Goal: Task Accomplishment & Management: Complete application form

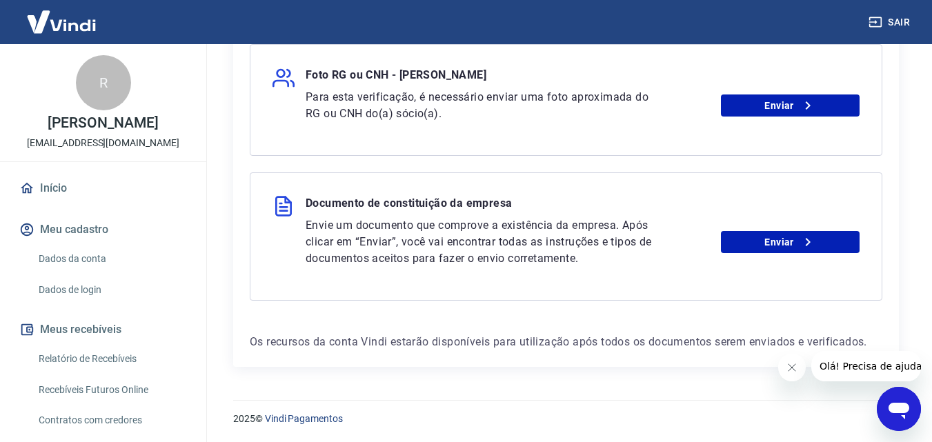
scroll to position [611, 0]
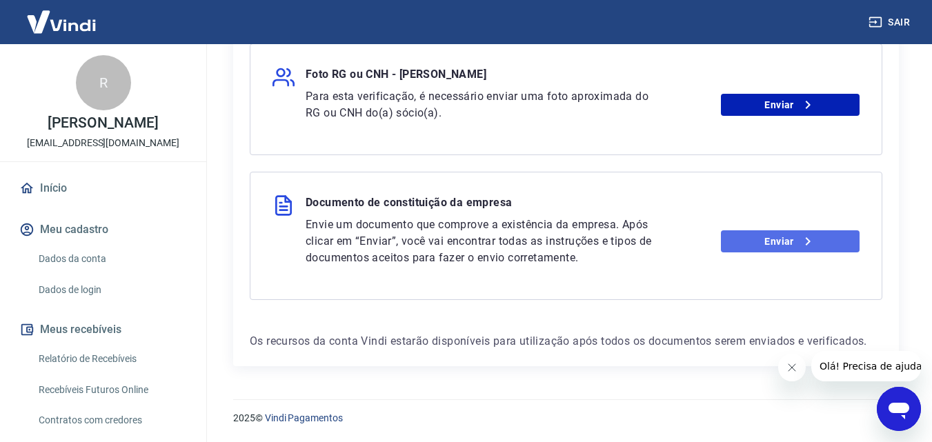
click at [786, 246] on link "Enviar" at bounding box center [790, 242] width 139 height 22
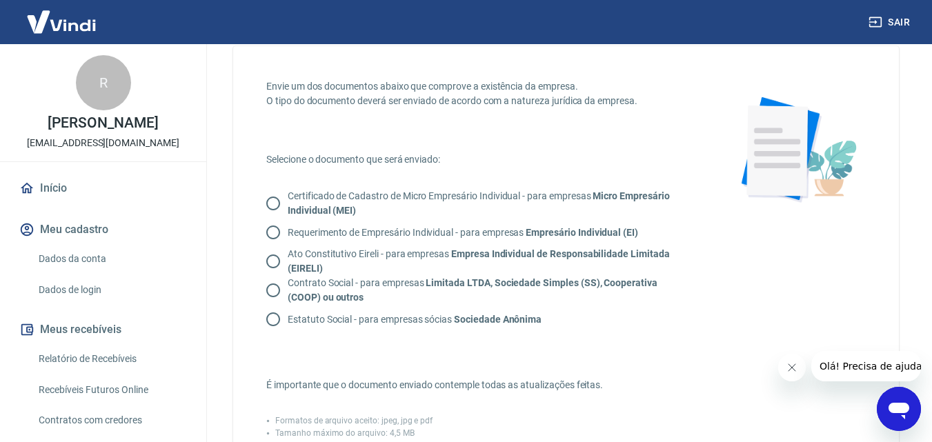
scroll to position [69, 0]
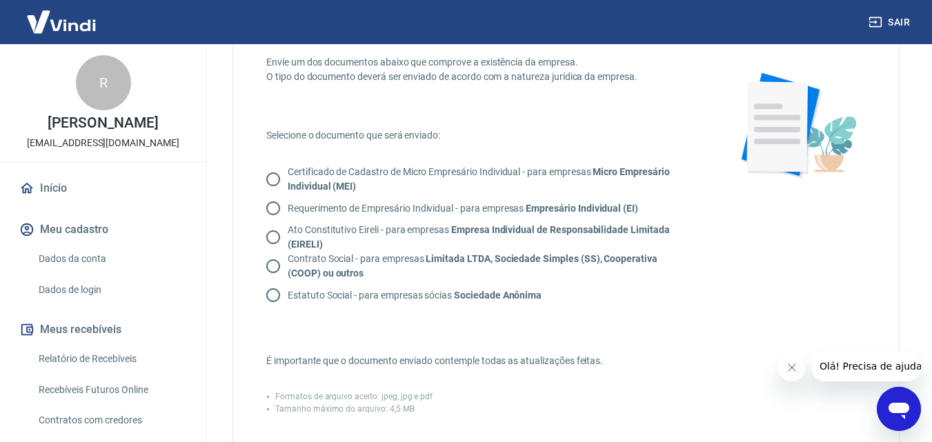
click at [273, 266] on input "Contrato Social - para empresas Limitada LTDA, Sociedade Simples (SS), Cooperat…" at bounding box center [273, 266] width 29 height 29
radio input "true"
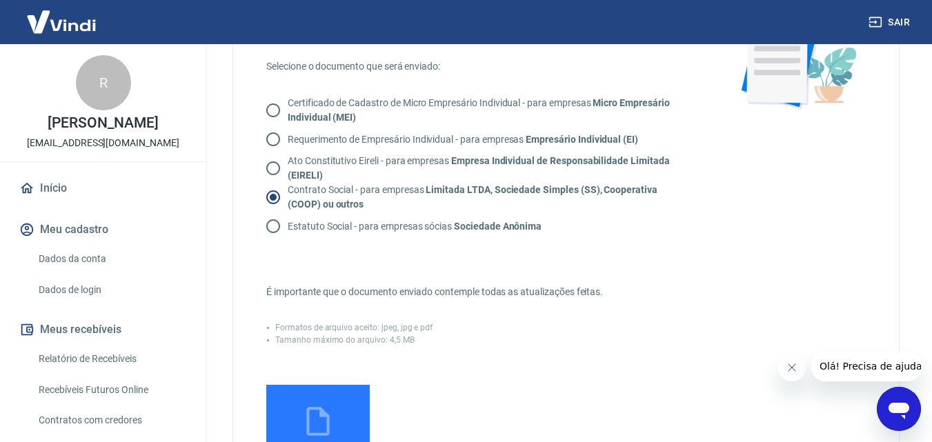
scroll to position [207, 0]
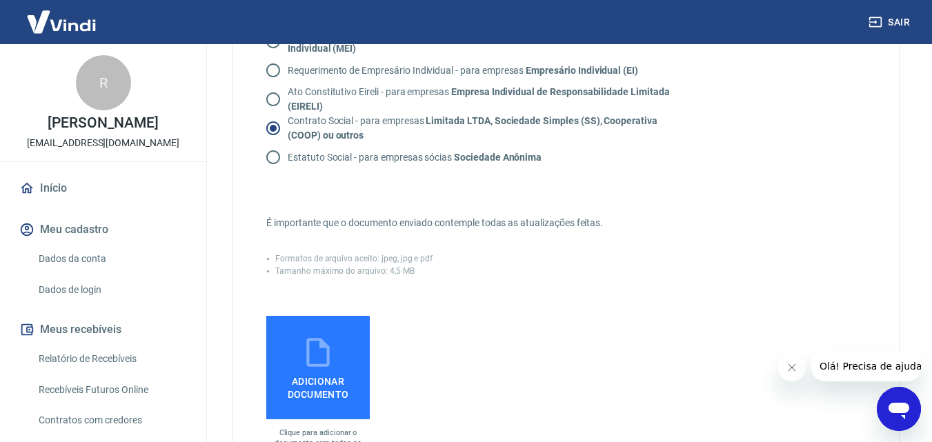
click at [307, 362] on icon at bounding box center [317, 352] width 23 height 29
click at [0, 0] on input "Adicionar documento" at bounding box center [0, 0] width 0 height 0
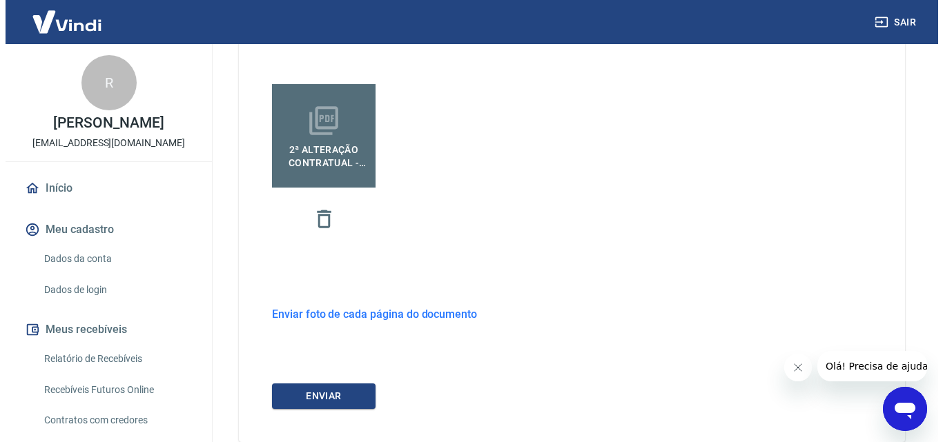
scroll to position [483, 0]
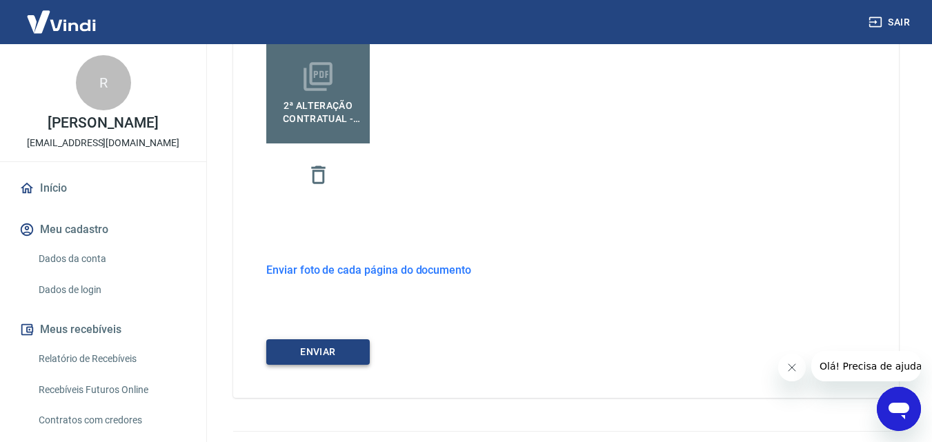
click at [314, 355] on button "ENVIAR" at bounding box center [318, 353] width 104 height 26
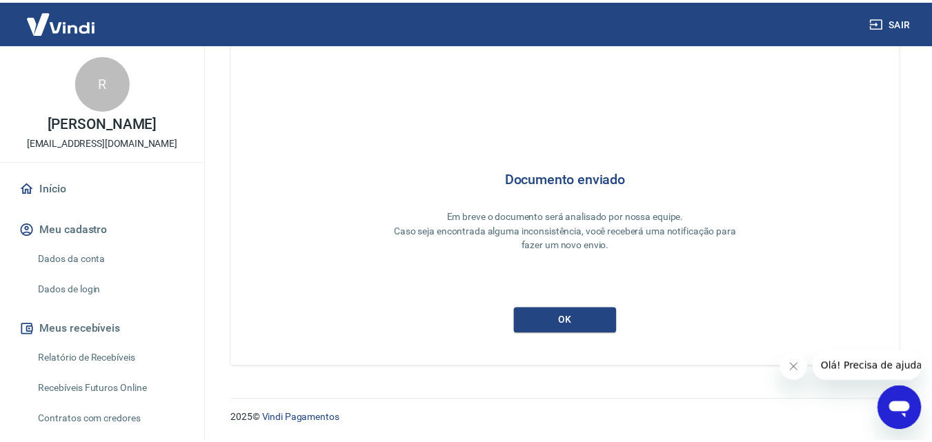
scroll to position [5, 0]
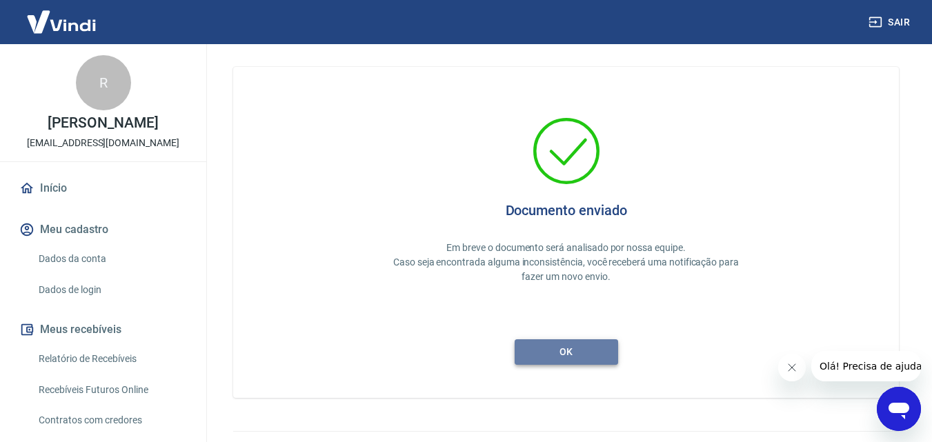
click at [550, 352] on button "ok" at bounding box center [567, 353] width 104 height 26
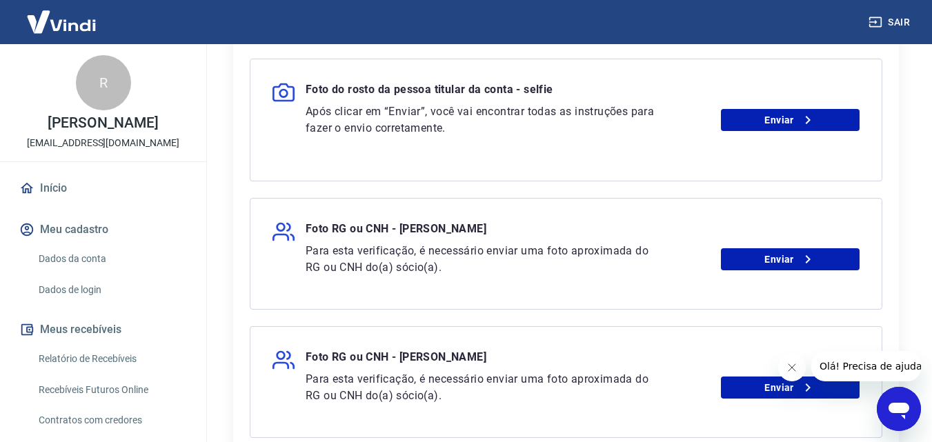
scroll to position [397, 0]
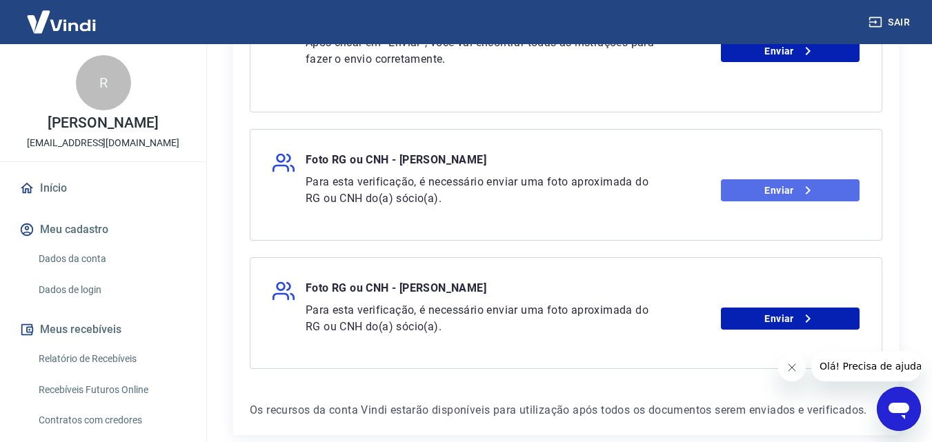
click at [772, 188] on link "Enviar" at bounding box center [790, 190] width 139 height 22
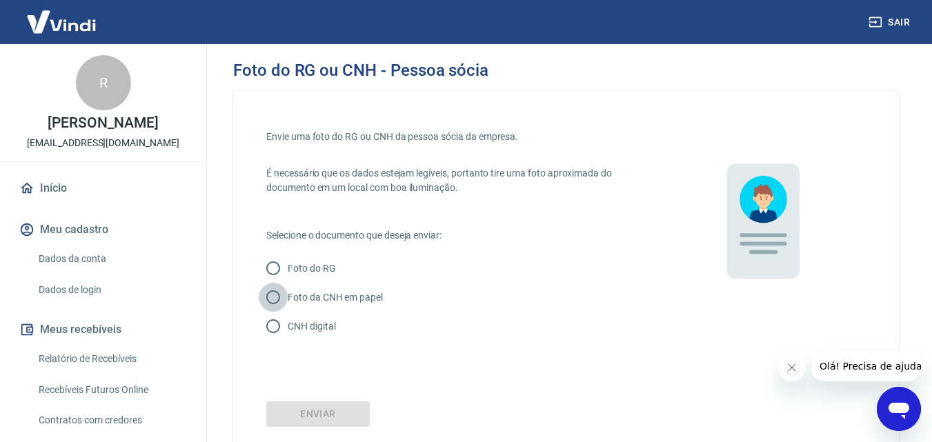
click at [276, 298] on input "Foto da CNH em papel" at bounding box center [273, 297] width 29 height 29
radio input "true"
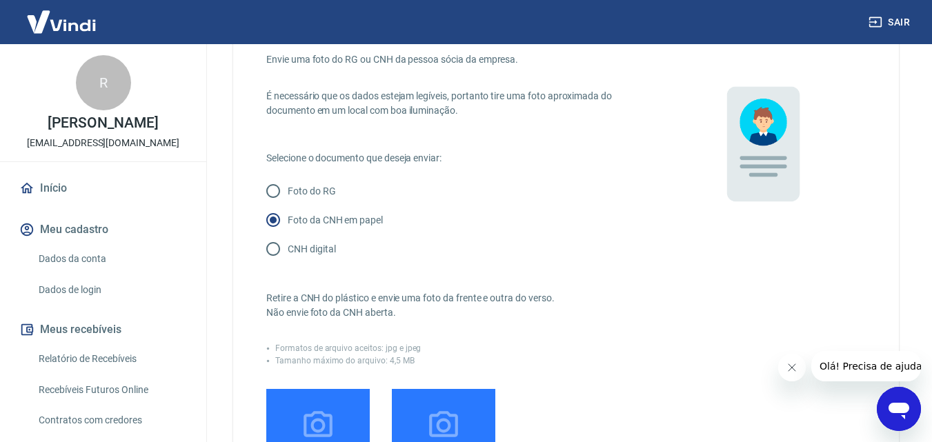
scroll to position [138, 0]
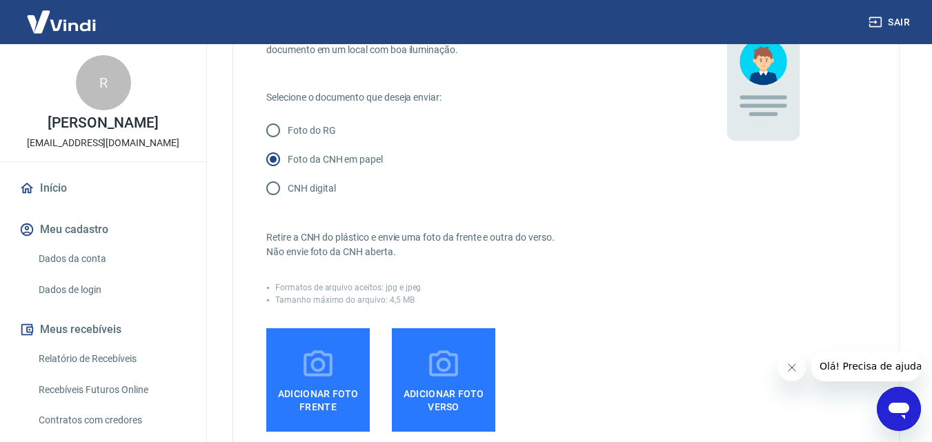
click at [276, 132] on input "Foto do RG" at bounding box center [273, 130] width 29 height 29
radio input "true"
click at [273, 185] on input "CNH digital" at bounding box center [273, 188] width 29 height 29
radio input "true"
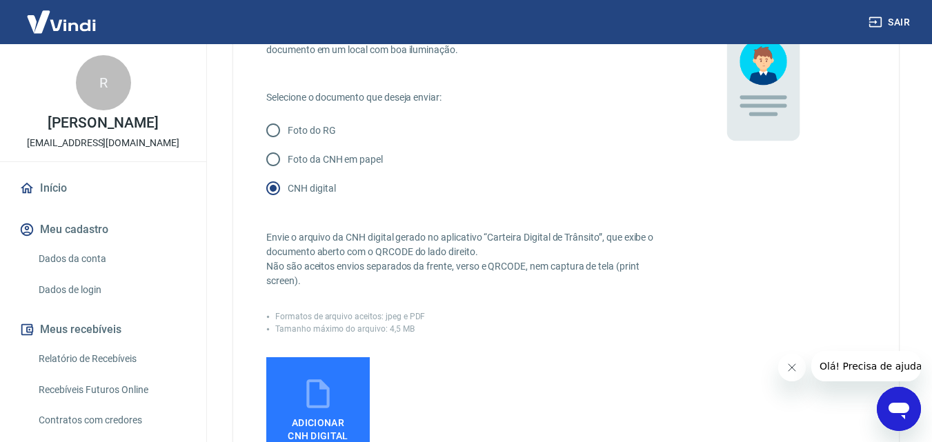
click at [281, 157] on input "Foto da CNH em papel" at bounding box center [273, 159] width 29 height 29
radio input "true"
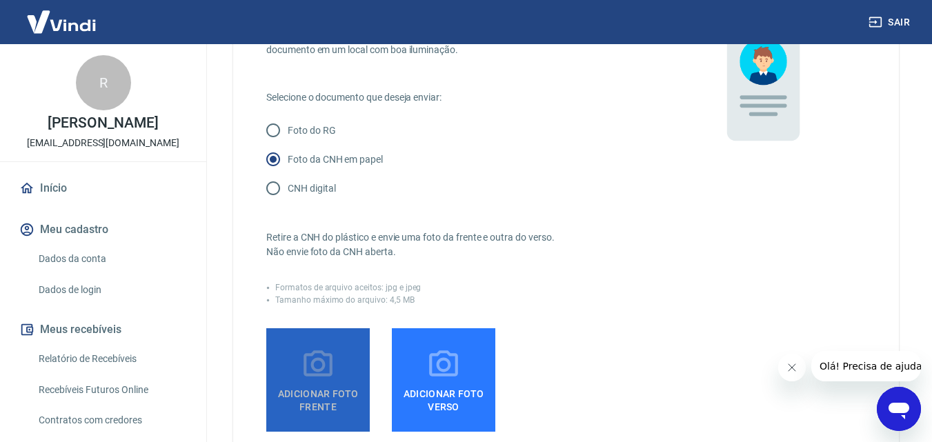
click at [320, 373] on icon at bounding box center [318, 364] width 29 height 26
click at [0, 0] on input "Adicionar foto frente" at bounding box center [0, 0] width 0 height 0
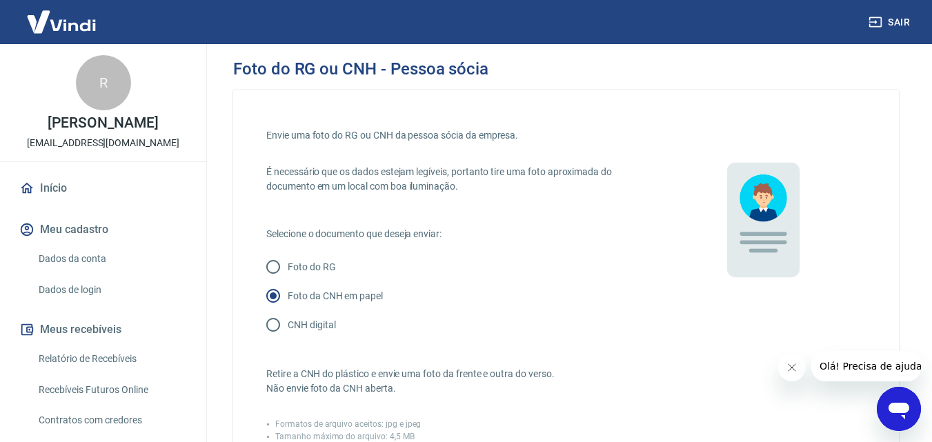
scroll to position [0, 0]
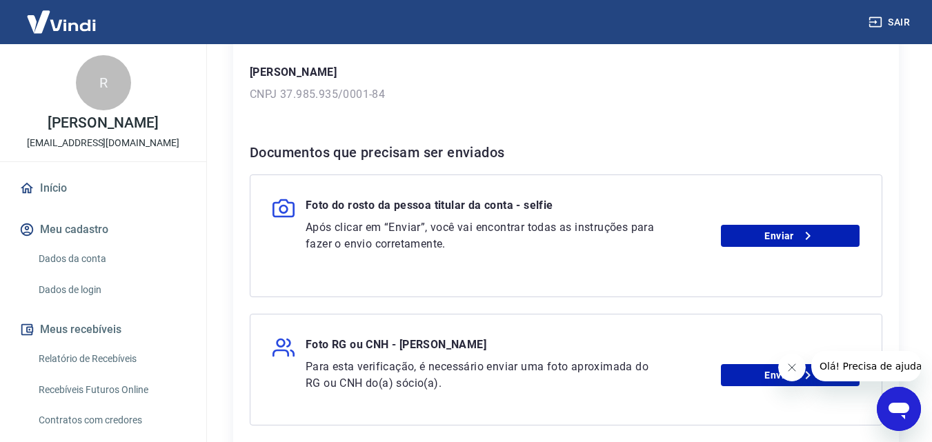
scroll to position [276, 0]
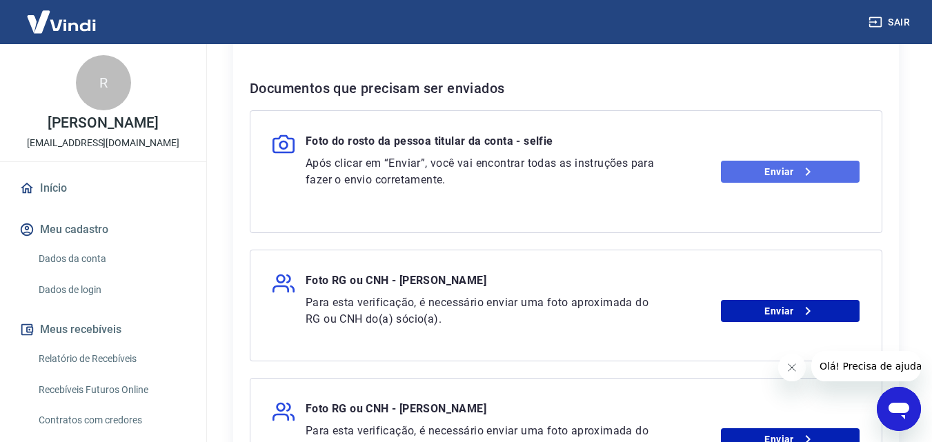
click at [779, 173] on link "Enviar" at bounding box center [790, 172] width 139 height 22
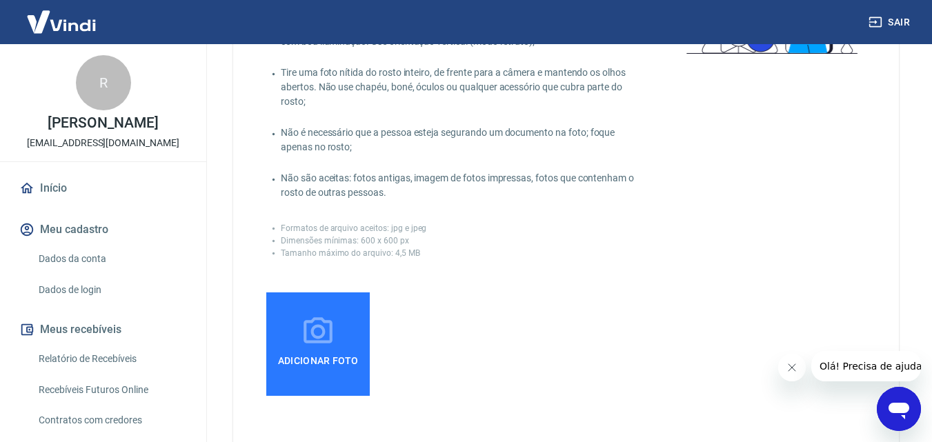
scroll to position [207, 0]
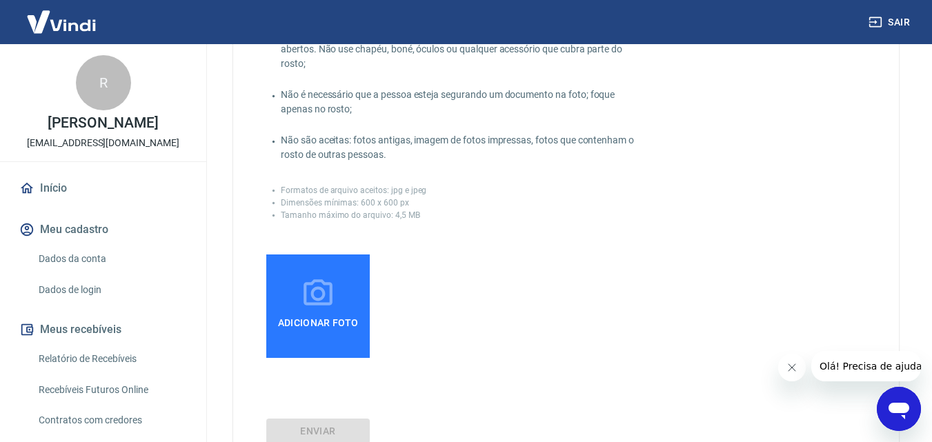
click at [327, 315] on span "Adicionar foto" at bounding box center [319, 323] width 92 height 25
click at [0, 0] on input "Adicionar foto" at bounding box center [0, 0] width 0 height 0
click at [325, 303] on icon at bounding box center [318, 293] width 29 height 26
click at [0, 0] on input "Adicionar foto" at bounding box center [0, 0] width 0 height 0
click at [329, 313] on span "Adicionar foto" at bounding box center [319, 323] width 92 height 25
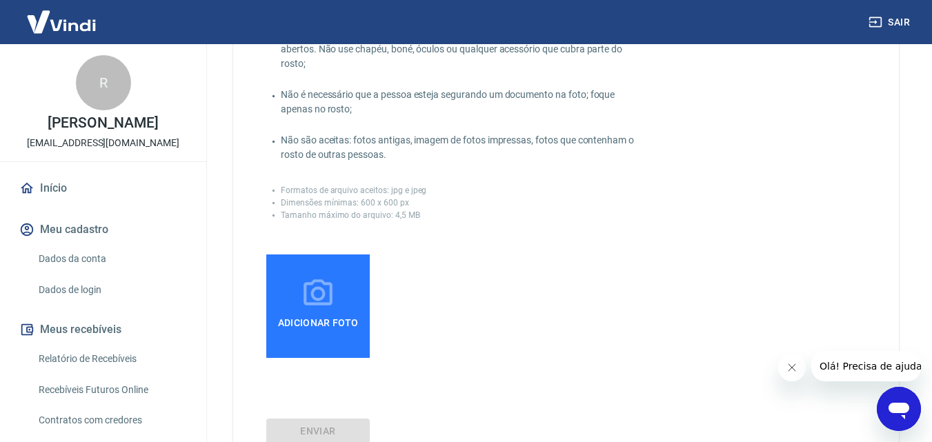
click at [0, 0] on input "Adicionar foto" at bounding box center [0, 0] width 0 height 0
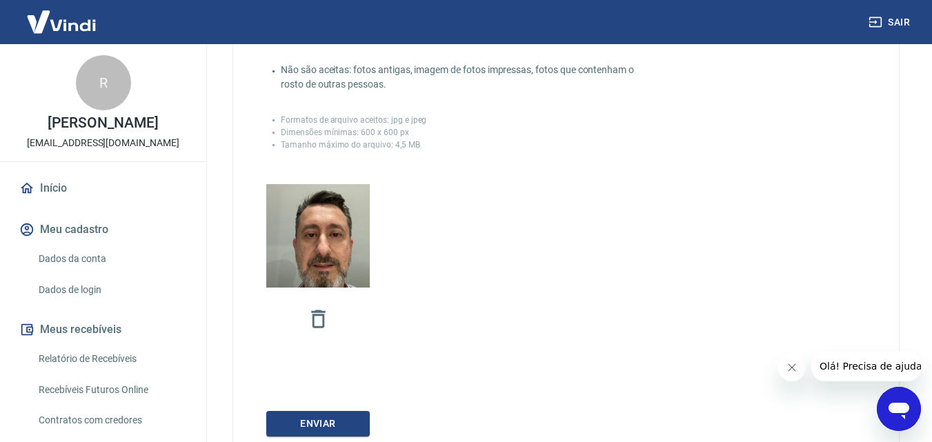
scroll to position [345, 0]
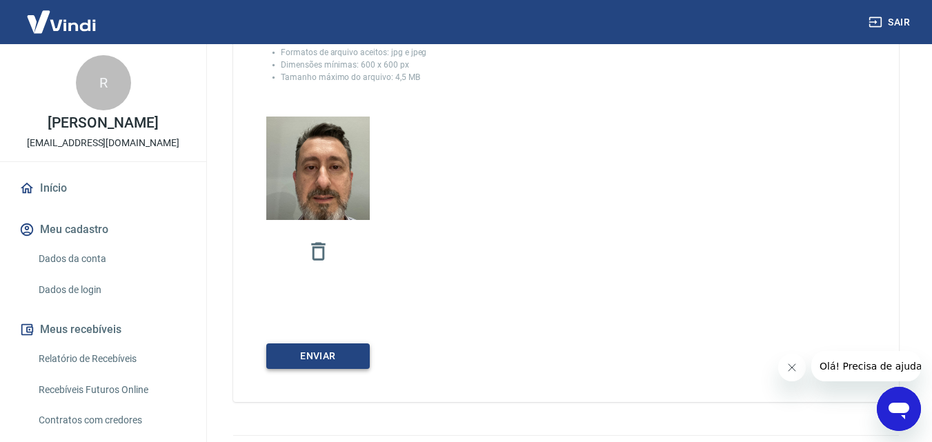
click at [313, 357] on button "Enviar" at bounding box center [318, 357] width 104 height 26
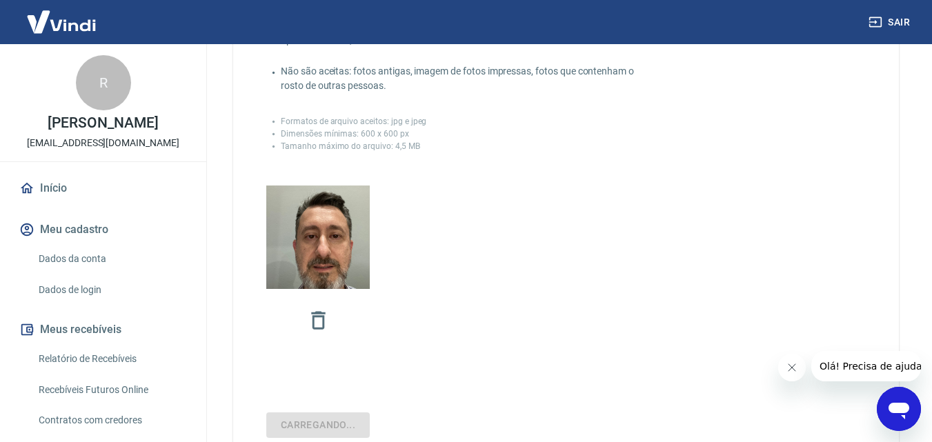
scroll to position [37, 0]
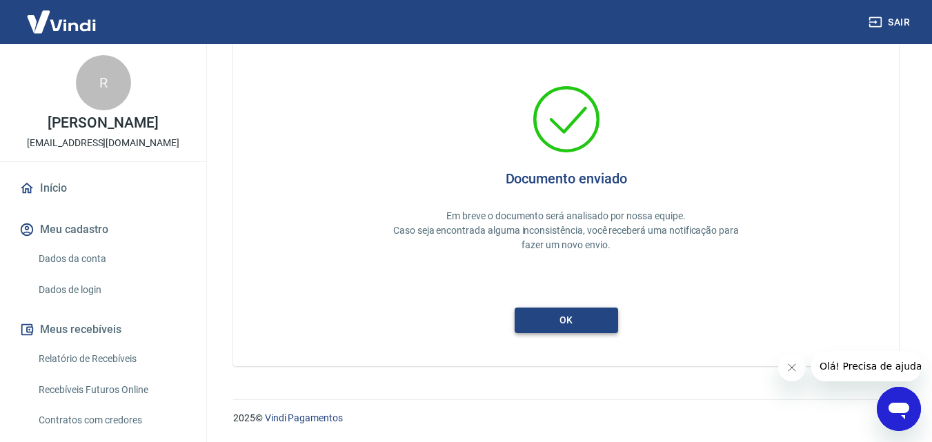
click at [554, 322] on button "ok" at bounding box center [567, 321] width 104 height 26
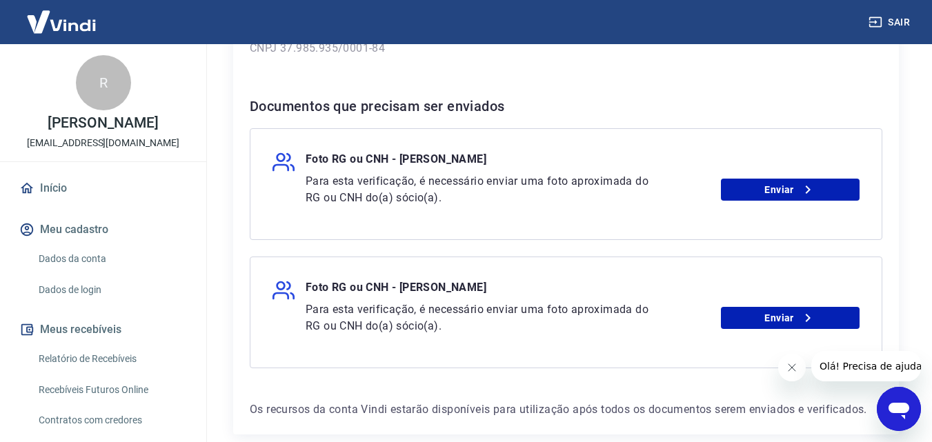
scroll to position [257, 0]
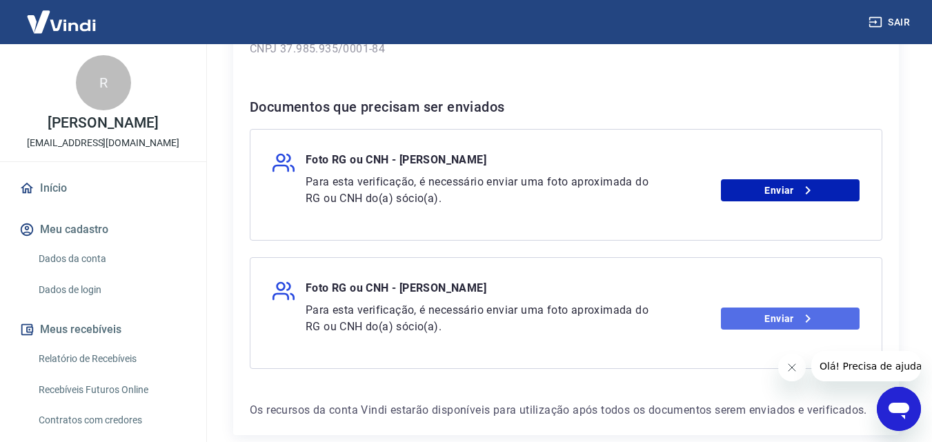
click at [761, 315] on link "Enviar" at bounding box center [790, 319] width 139 height 22
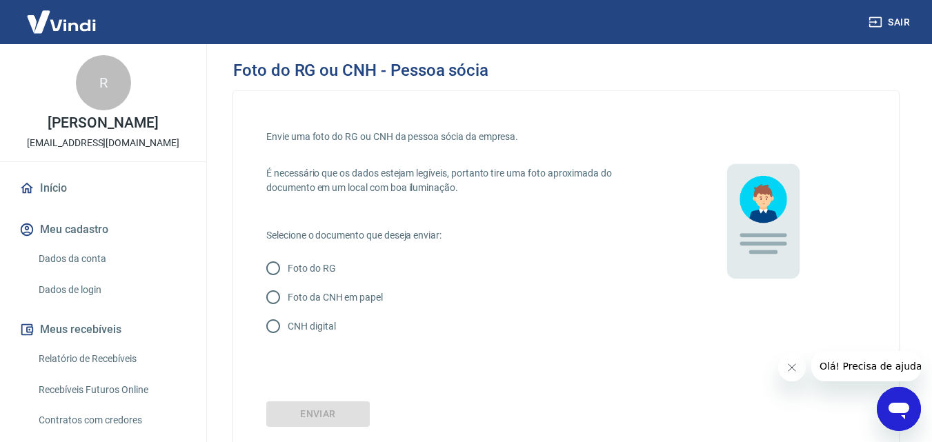
click at [276, 299] on input "Foto da CNH em papel" at bounding box center [273, 297] width 29 height 29
radio input "true"
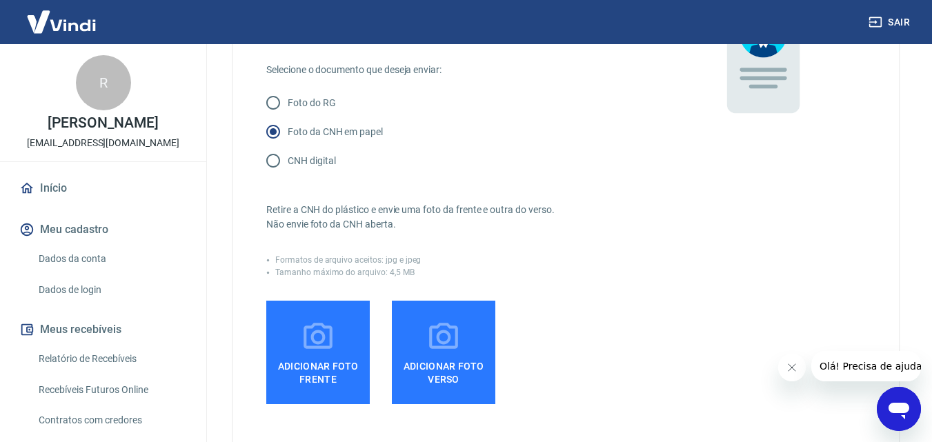
scroll to position [207, 0]
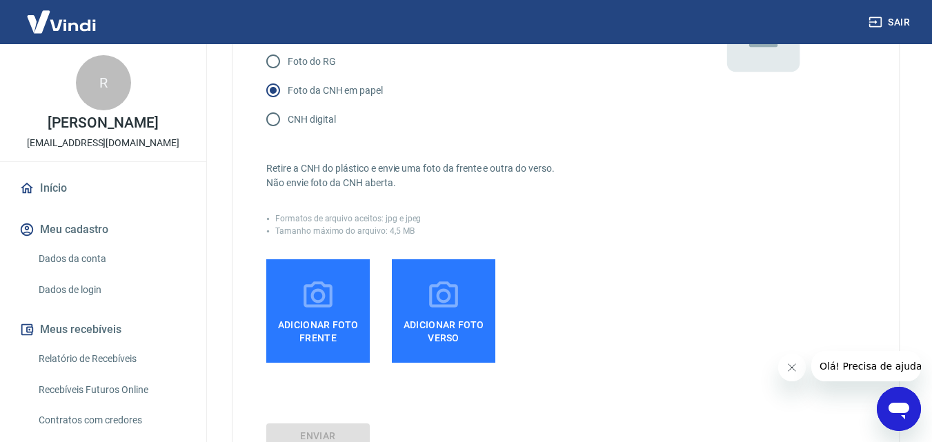
click at [328, 311] on icon at bounding box center [318, 296] width 35 height 35
click at [0, 0] on input "Adicionar foto frente" at bounding box center [0, 0] width 0 height 0
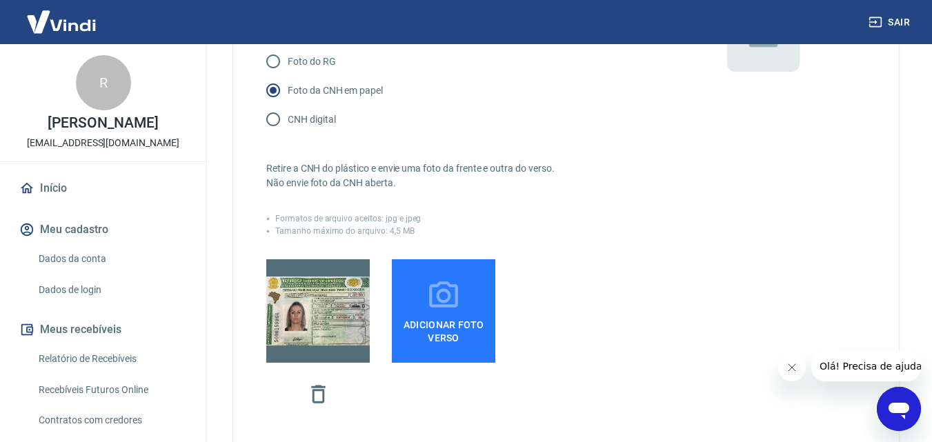
click at [407, 317] on span "Adicionar foto verso" at bounding box center [444, 328] width 92 height 31
click at [0, 0] on input "Adicionar foto verso" at bounding box center [0, 0] width 0 height 0
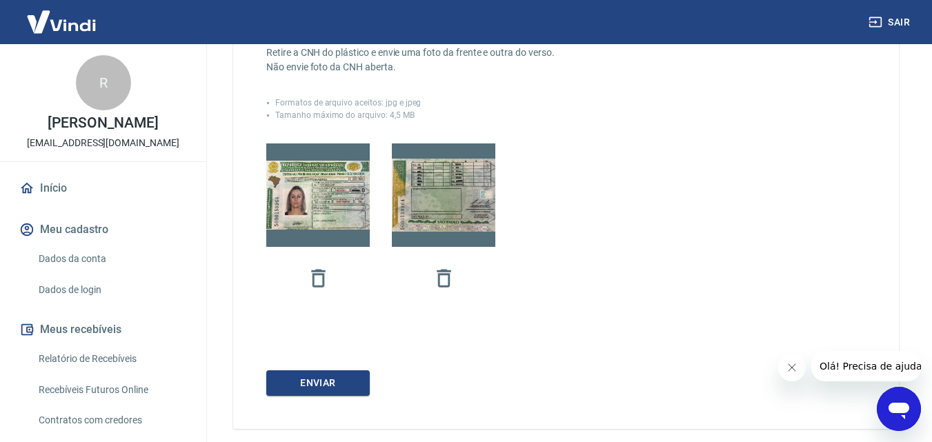
scroll to position [345, 0]
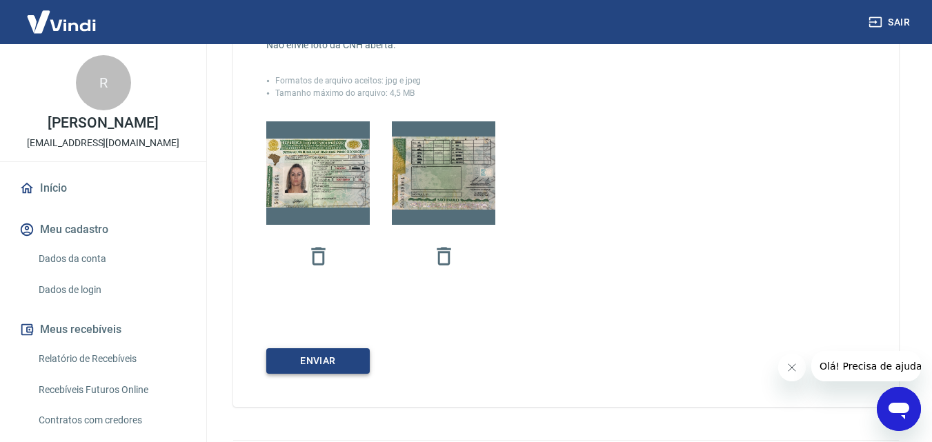
click at [329, 354] on button "Enviar" at bounding box center [318, 362] width 104 height 26
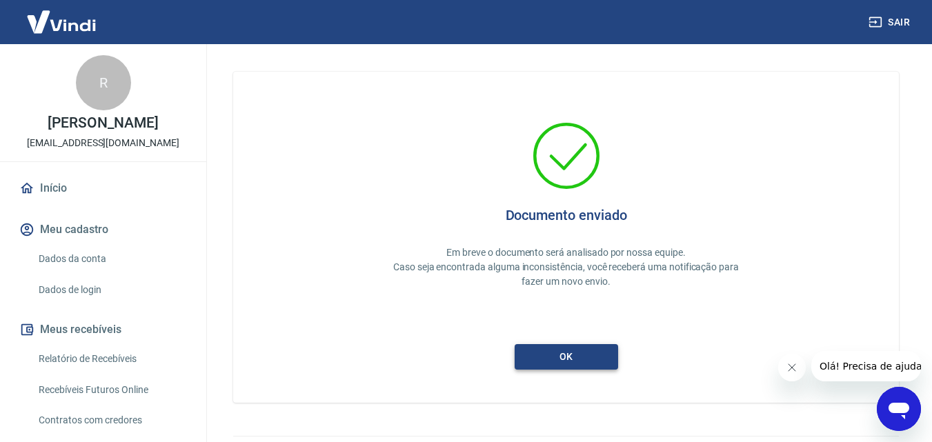
click at [567, 362] on button "ok" at bounding box center [567, 357] width 104 height 26
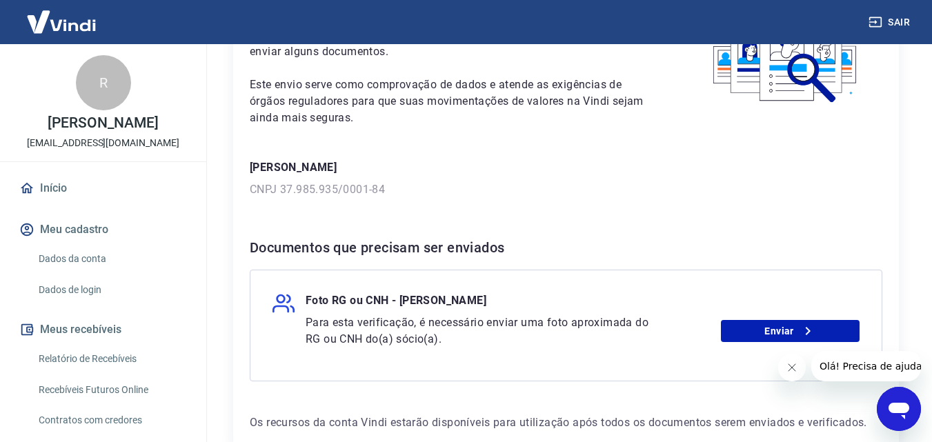
scroll to position [198, 0]
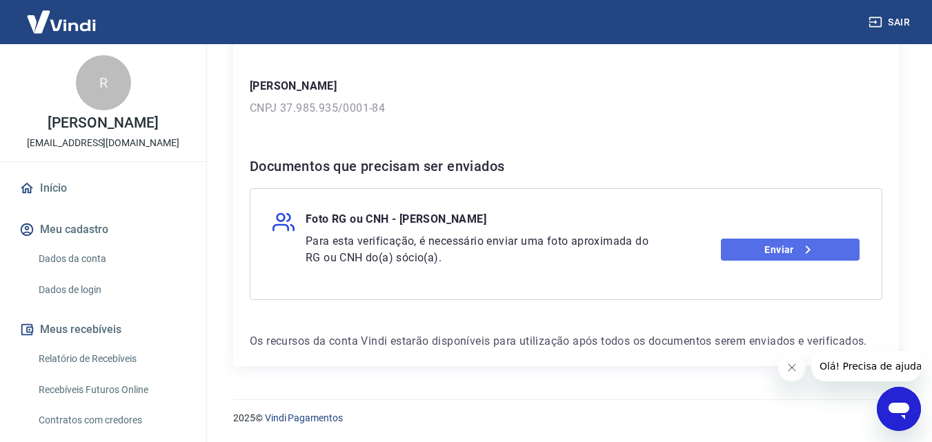
click at [790, 248] on link "Enviar" at bounding box center [790, 250] width 139 height 22
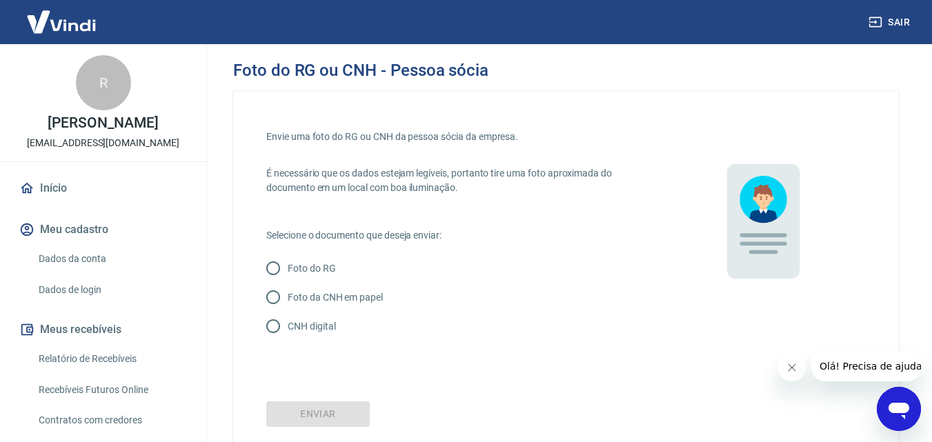
click at [271, 297] on input "Foto da CNH em papel" at bounding box center [273, 297] width 29 height 29
radio input "true"
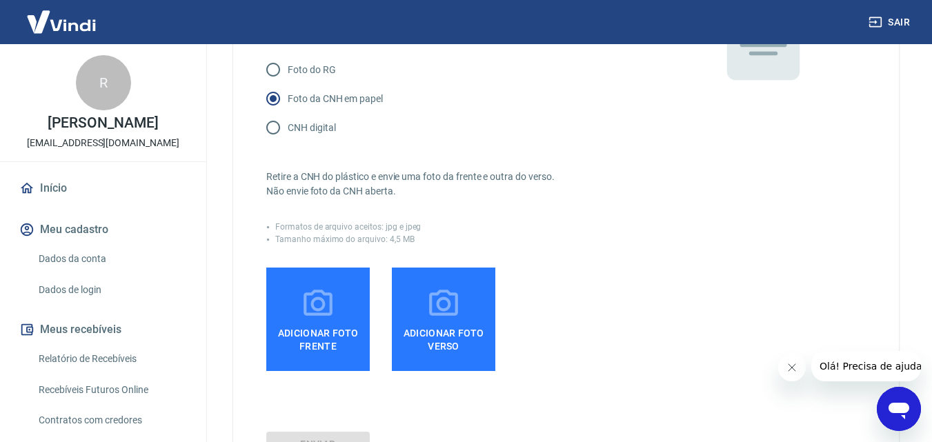
scroll to position [207, 0]
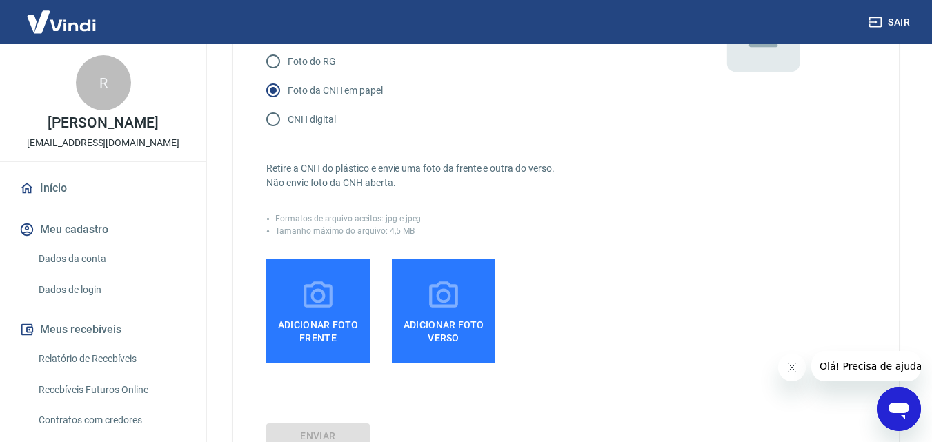
click at [331, 324] on span "Adicionar foto frente" at bounding box center [318, 328] width 92 height 31
click at [0, 0] on input "Adicionar foto frente" at bounding box center [0, 0] width 0 height 0
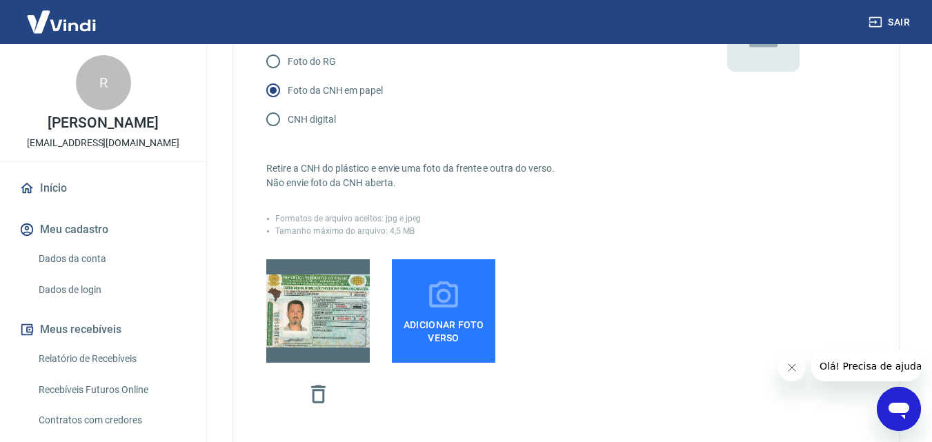
click at [431, 308] on icon at bounding box center [444, 296] width 35 height 35
click at [0, 0] on input "Adicionar foto verso" at bounding box center [0, 0] width 0 height 0
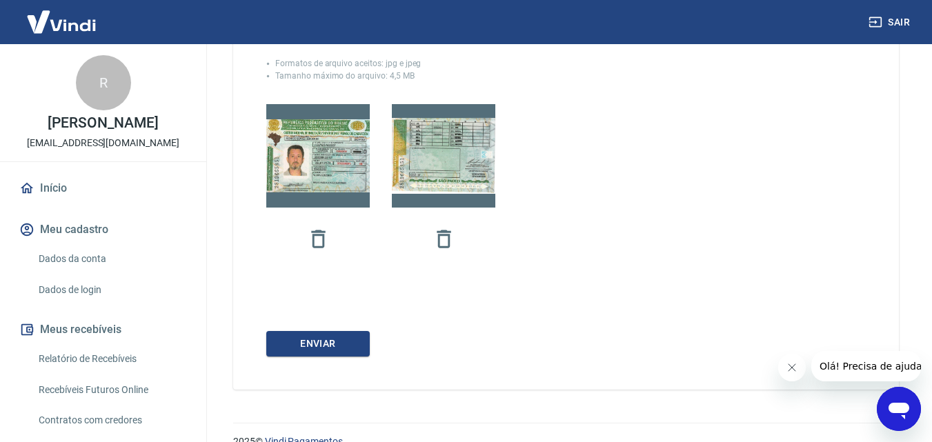
scroll to position [386, 0]
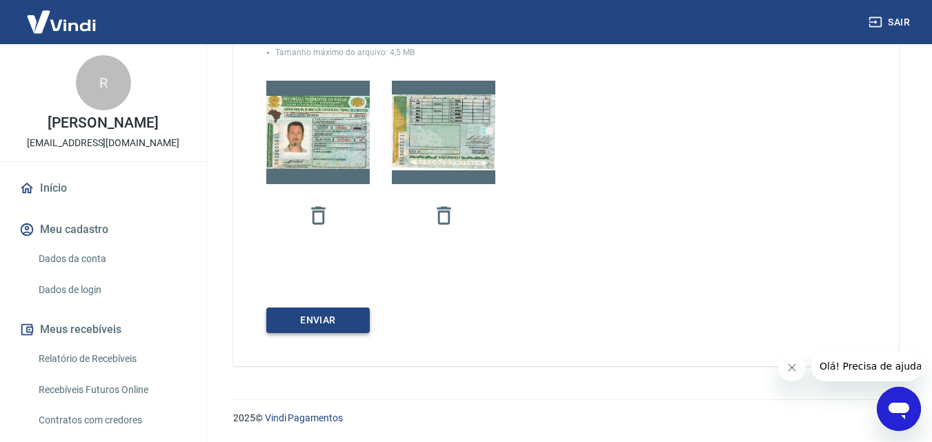
click at [312, 324] on button "Enviar" at bounding box center [318, 321] width 104 height 26
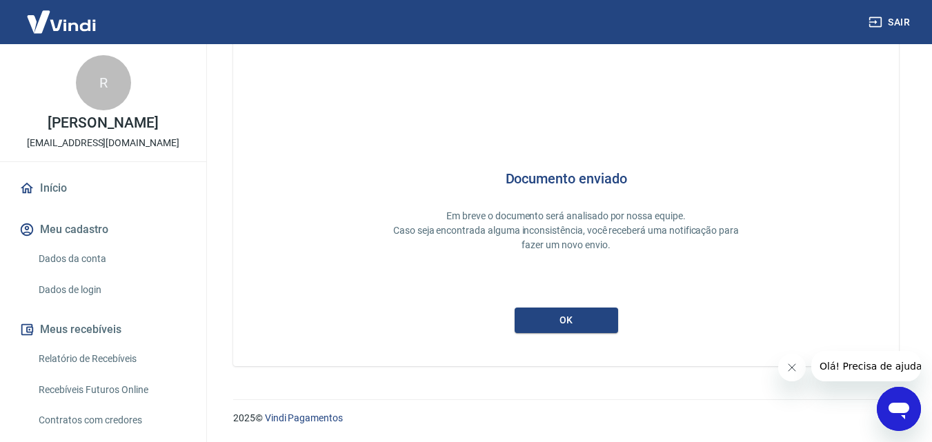
scroll to position [37, 0]
click at [572, 317] on button "ok" at bounding box center [567, 321] width 104 height 26
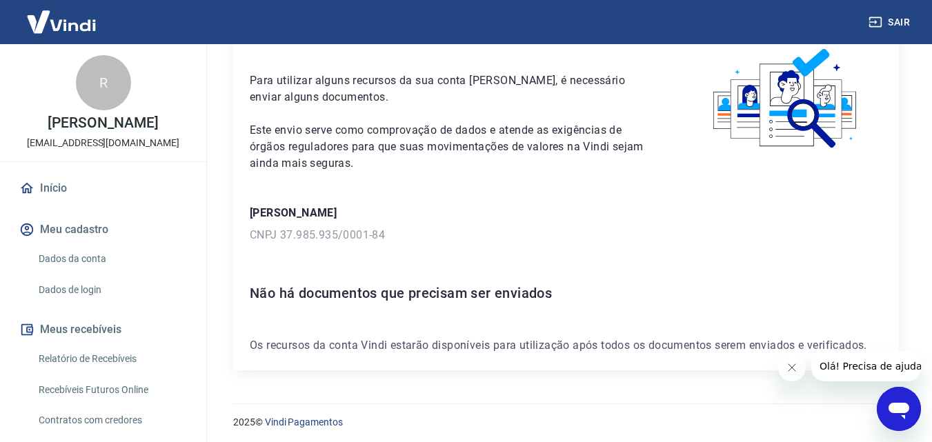
scroll to position [75, 0]
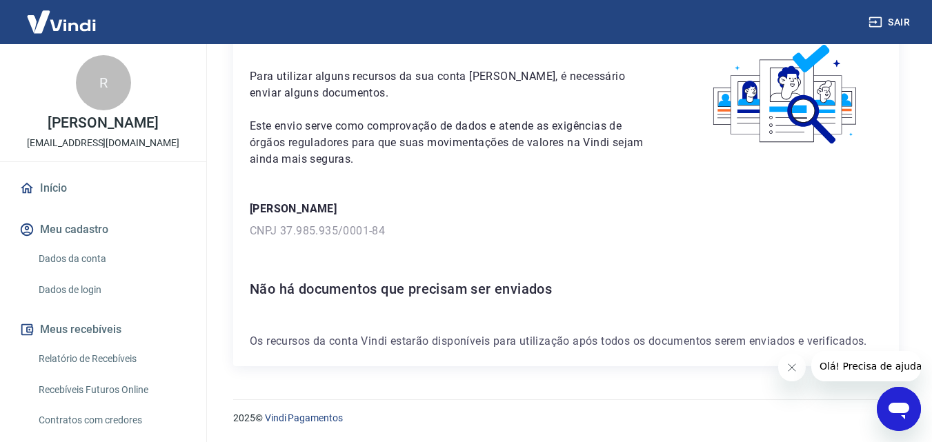
click at [66, 256] on link "Dados da conta" at bounding box center [111, 259] width 157 height 28
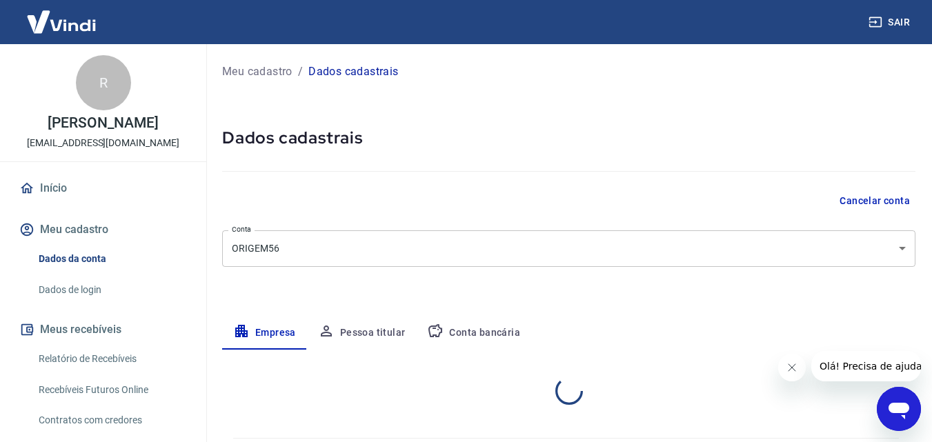
select select "SP"
select select "business"
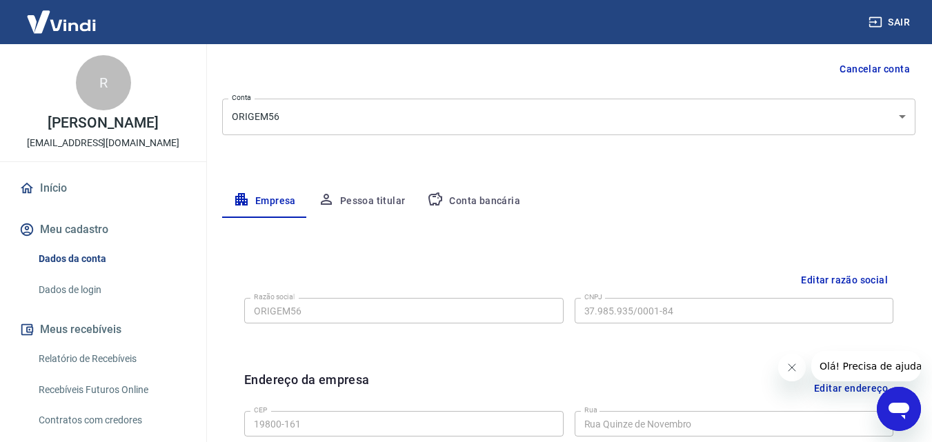
scroll to position [138, 0]
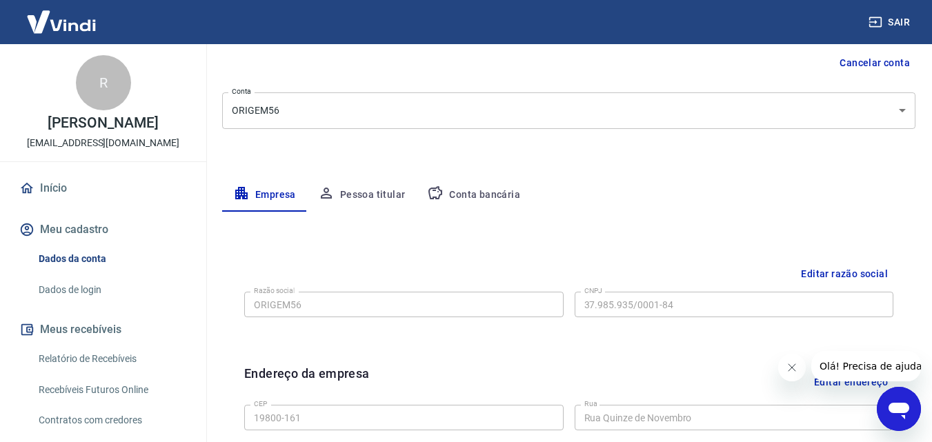
click at [355, 203] on button "Pessoa titular" at bounding box center [362, 195] width 110 height 33
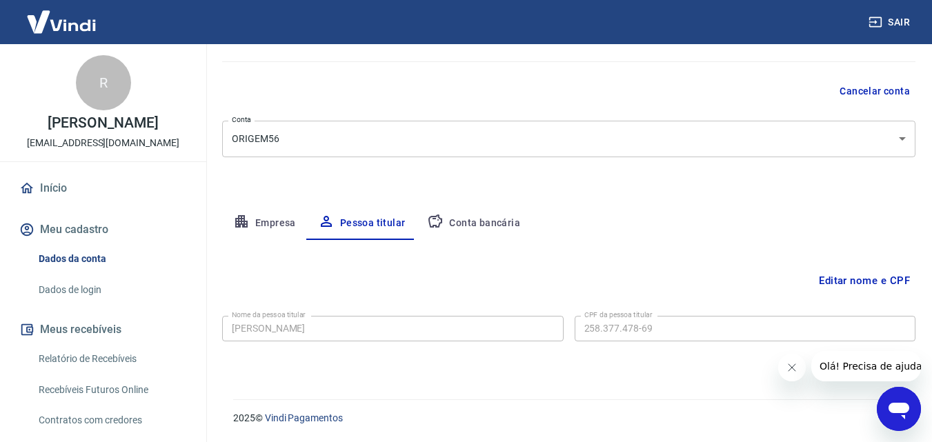
scroll to position [110, 0]
click at [461, 216] on button "Conta bancária" at bounding box center [473, 223] width 115 height 33
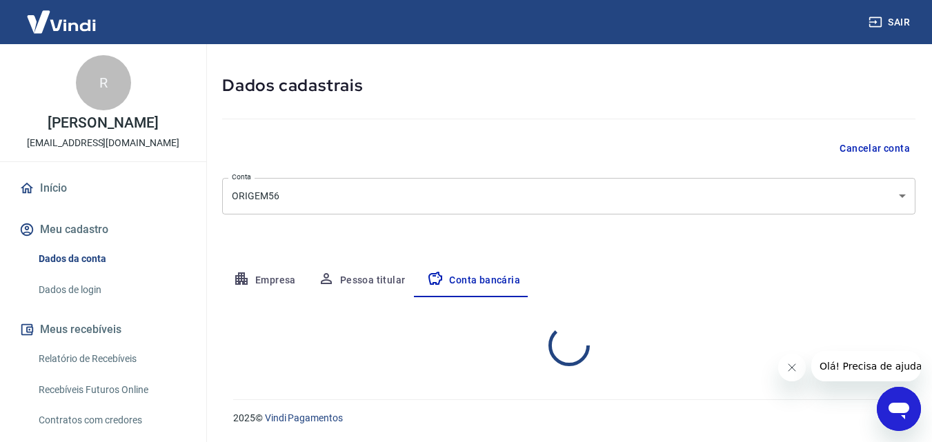
select select "1"
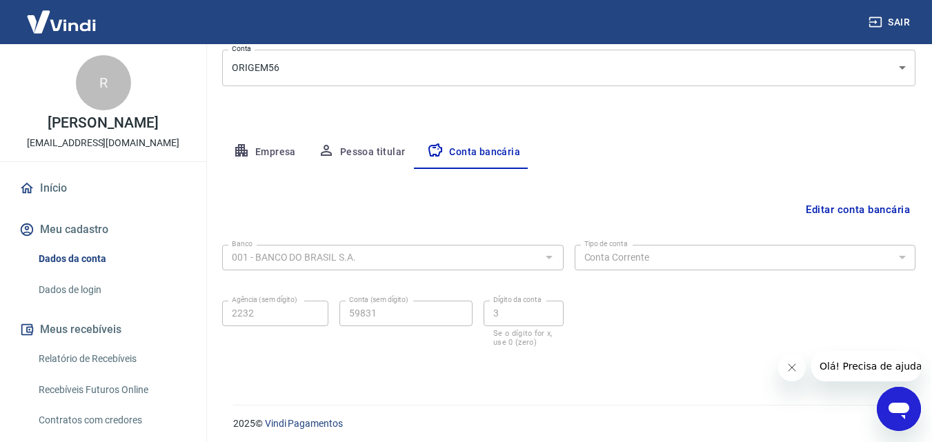
scroll to position [186, 0]
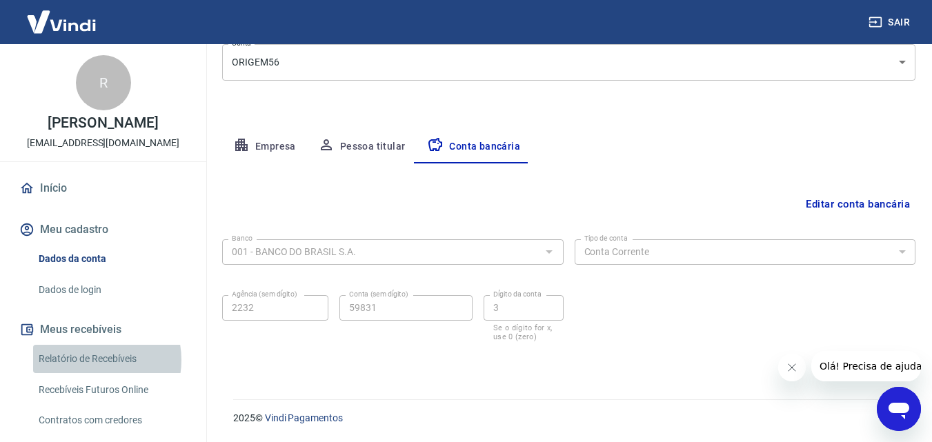
click at [88, 360] on link "Relatório de Recebíveis" at bounding box center [111, 359] width 157 height 28
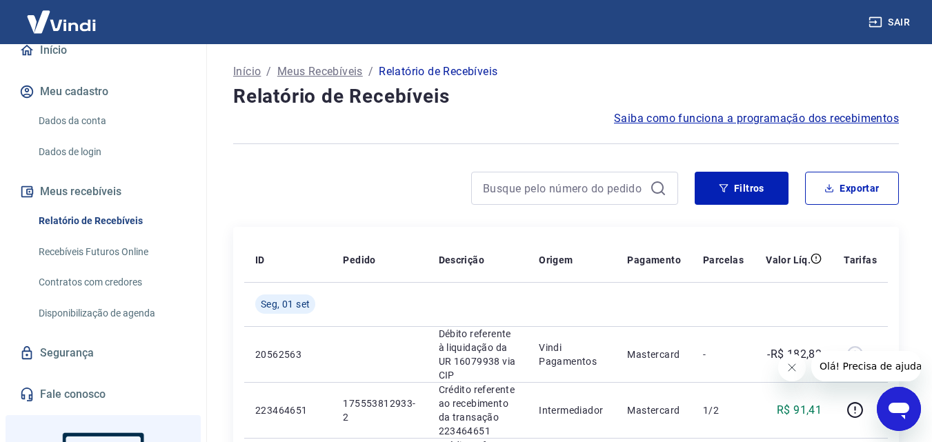
click at [312, 70] on p "Meus Recebíveis" at bounding box center [320, 71] width 86 height 17
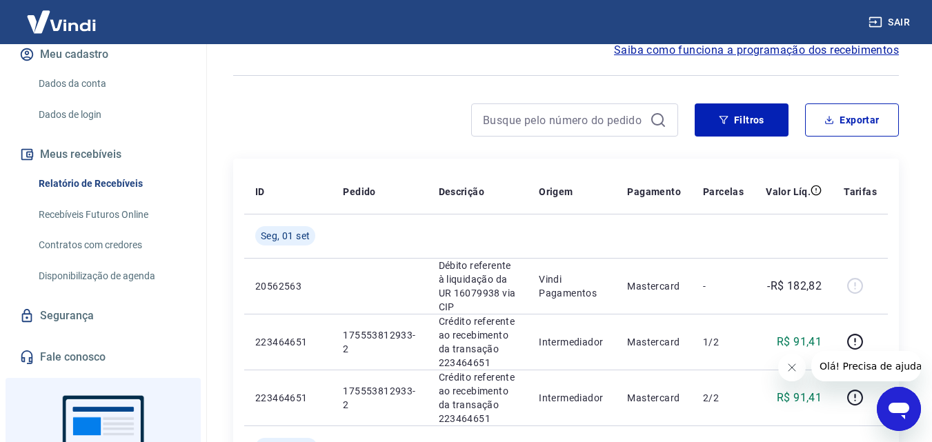
scroll to position [207, 0]
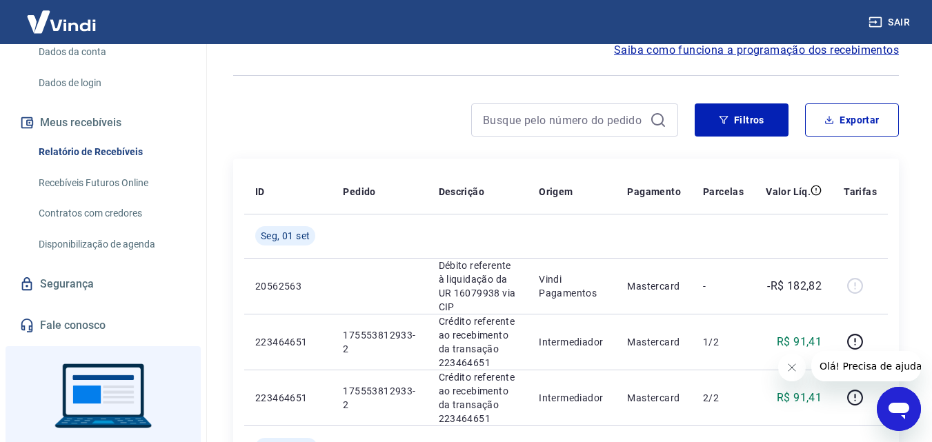
click at [119, 184] on link "Recebíveis Futuros Online" at bounding box center [111, 183] width 157 height 28
